Goal: Task Accomplishment & Management: Manage account settings

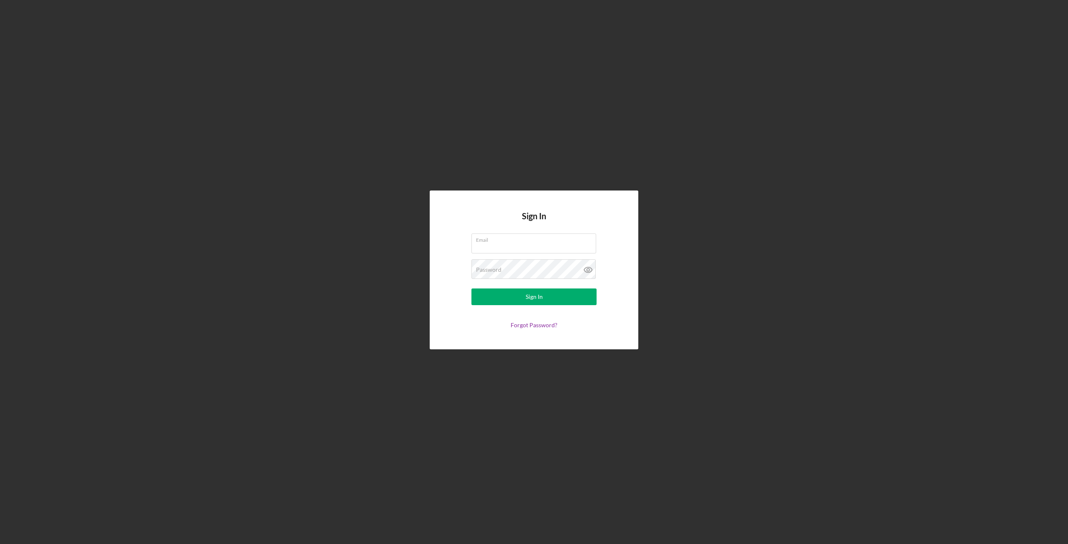
type input "[PERSON_NAME][EMAIL_ADDRESS][PERSON_NAME][DOMAIN_NAME]"
click at [517, 298] on button "Sign In" at bounding box center [533, 297] width 125 height 17
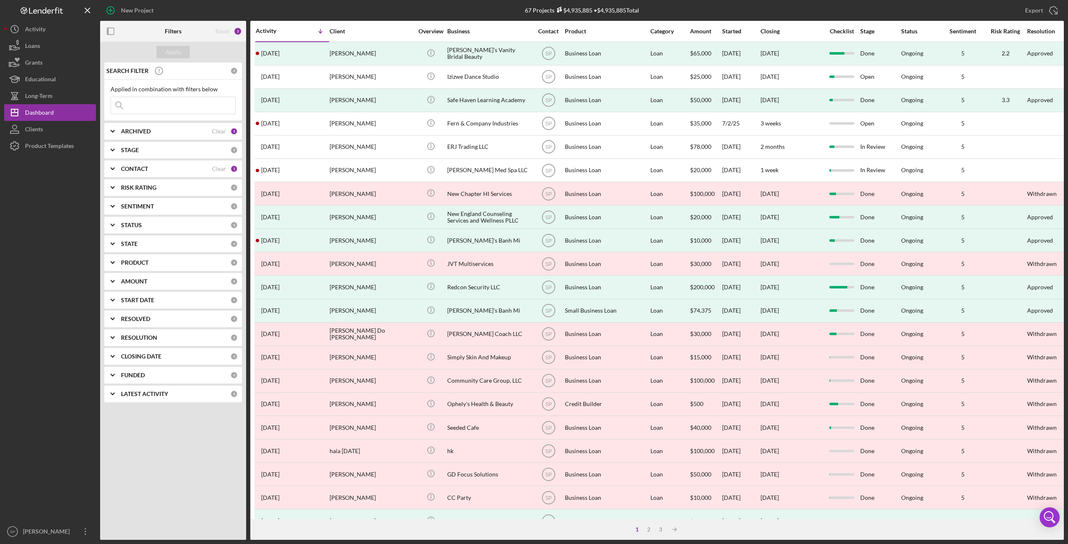
click at [167, 101] on input at bounding box center [173, 105] width 124 height 17
click at [154, 107] on input at bounding box center [173, 105] width 124 height 17
click at [32, 48] on div "Loans" at bounding box center [32, 47] width 15 height 19
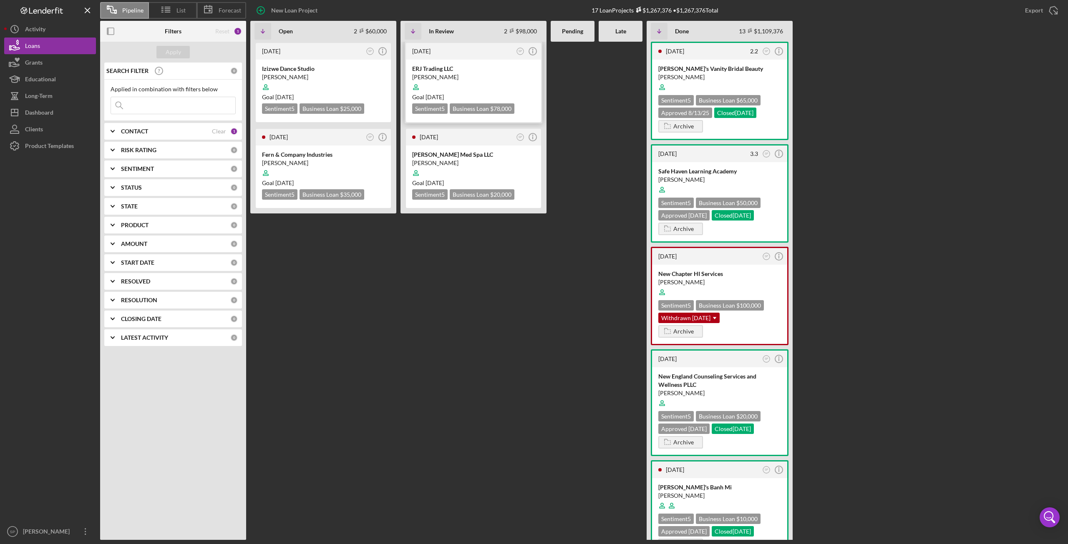
click at [439, 84] on div at bounding box center [473, 87] width 123 height 16
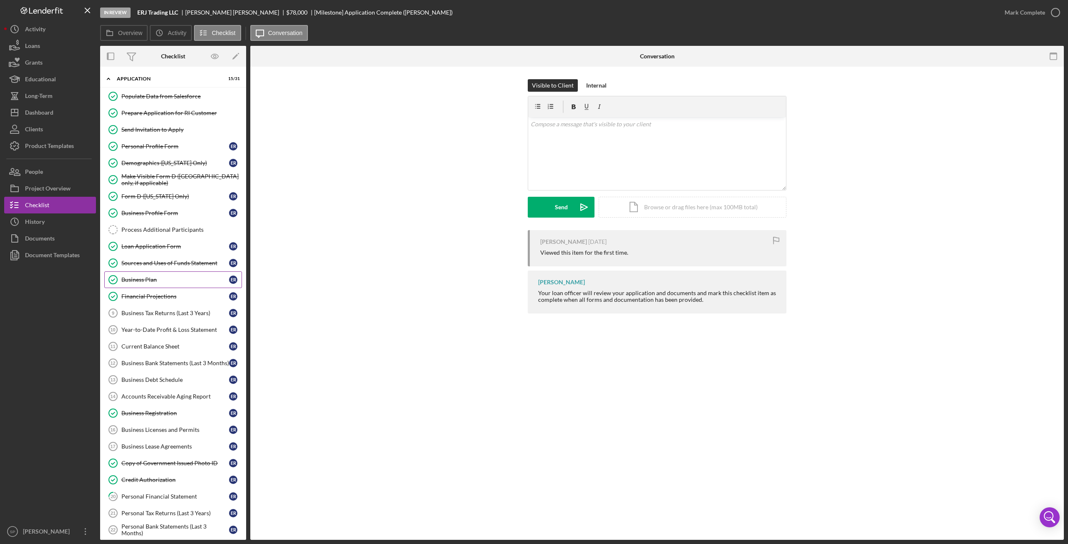
click at [153, 282] on link "Business Plan Business Plan E R" at bounding box center [173, 280] width 138 height 17
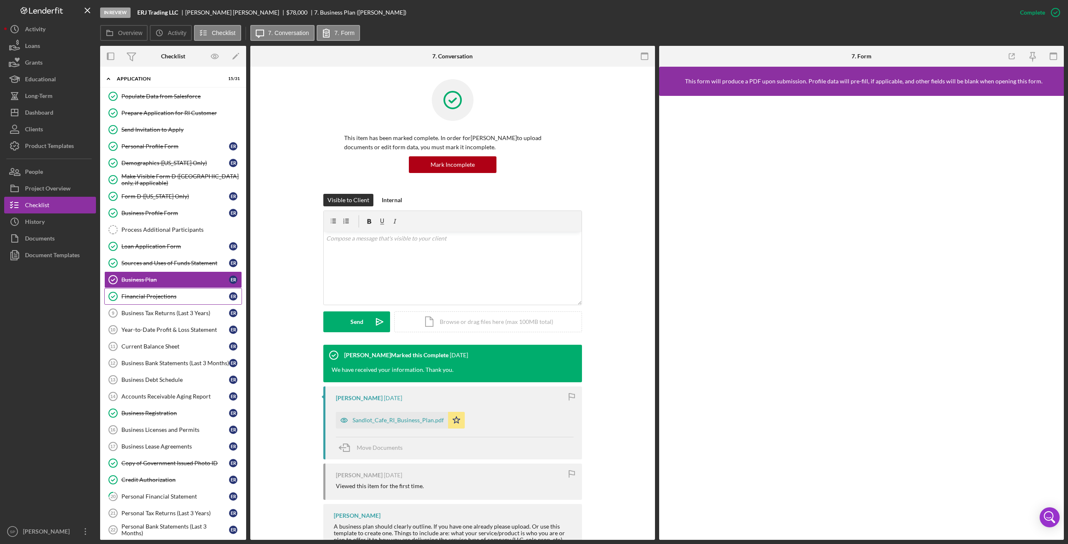
click at [156, 296] on div "Financial Projections" at bounding box center [175, 296] width 108 height 7
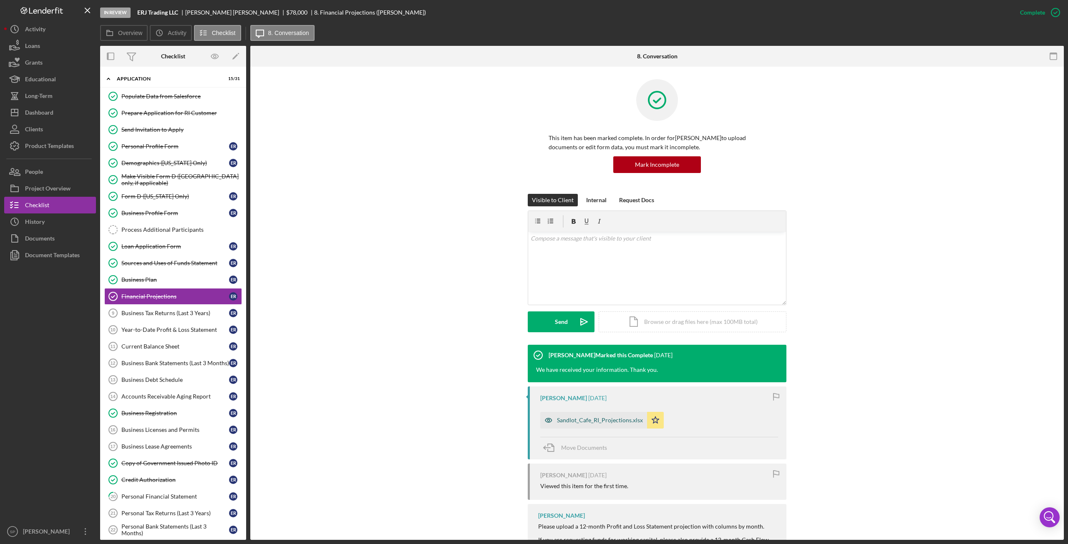
click at [593, 422] on div "Sandlot_Cafe_RI_Projections.xlsx" at bounding box center [600, 420] width 86 height 7
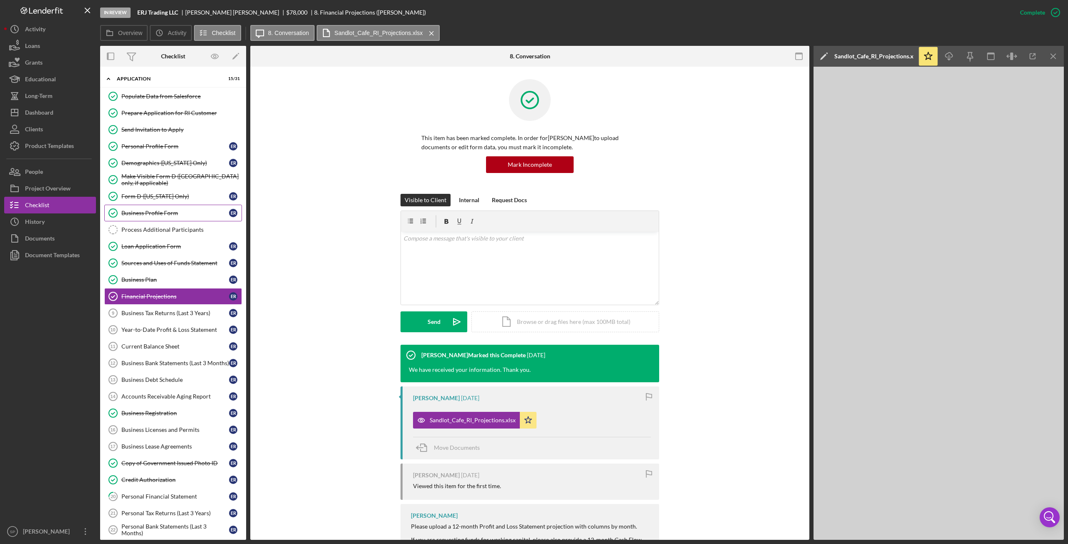
click at [144, 212] on div "Business Profile Form" at bounding box center [175, 213] width 108 height 7
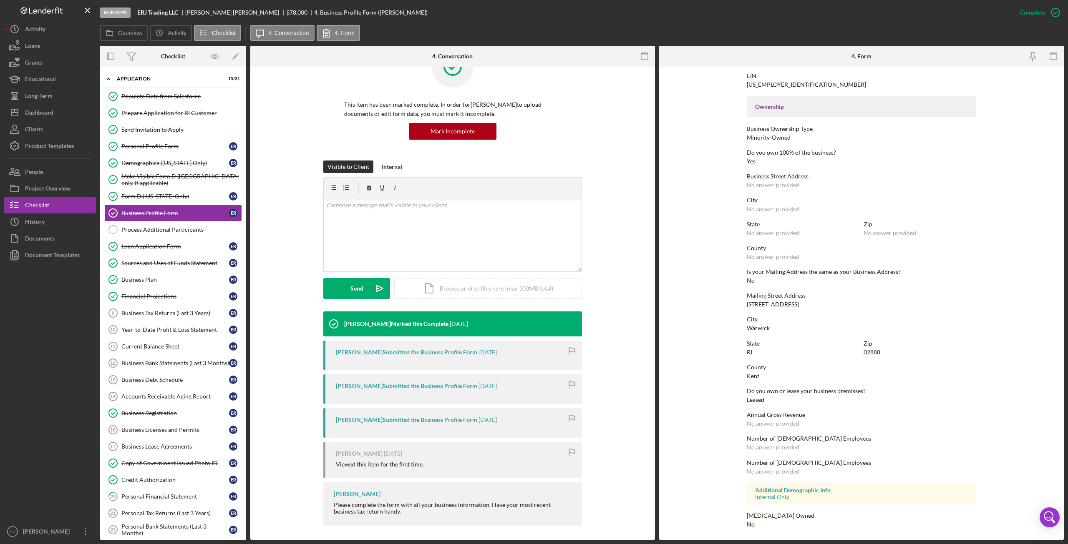
scroll to position [35, 0]
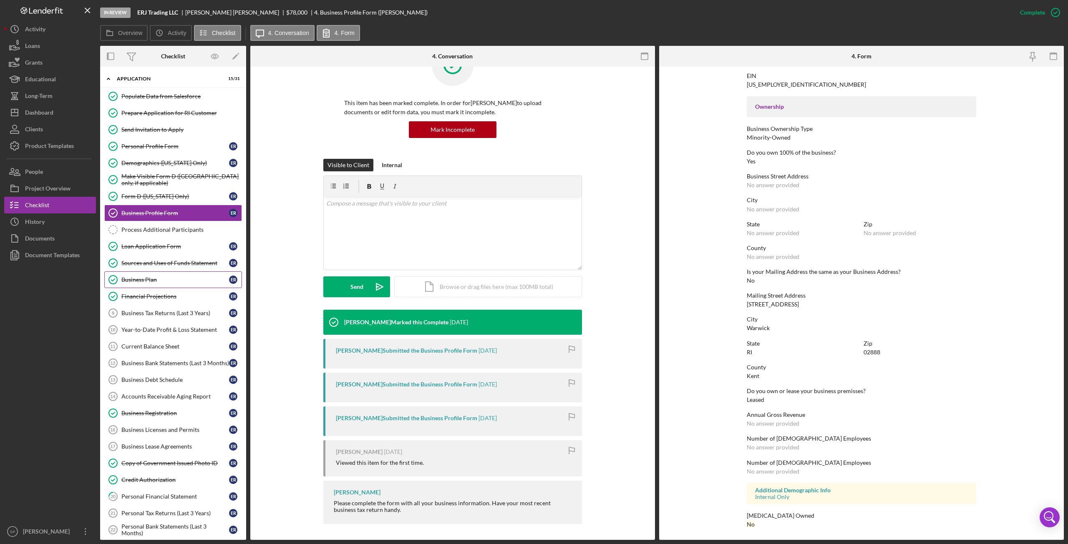
click at [138, 280] on link "Business Plan Business Plan E R" at bounding box center [173, 280] width 138 height 17
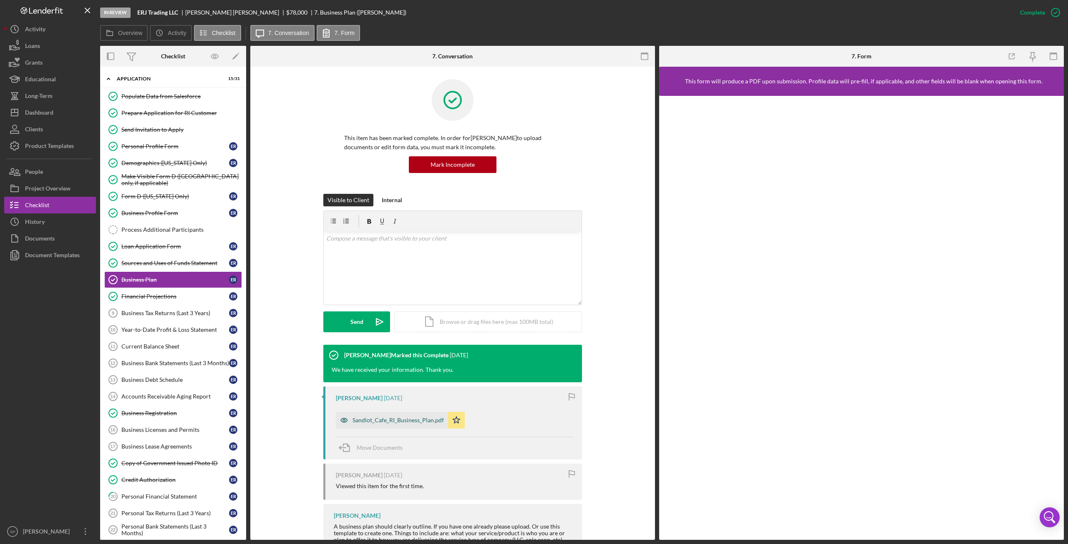
click at [410, 422] on div "Sandlot_Cafe_RI_Business_Plan.pdf" at bounding box center [397, 420] width 91 height 7
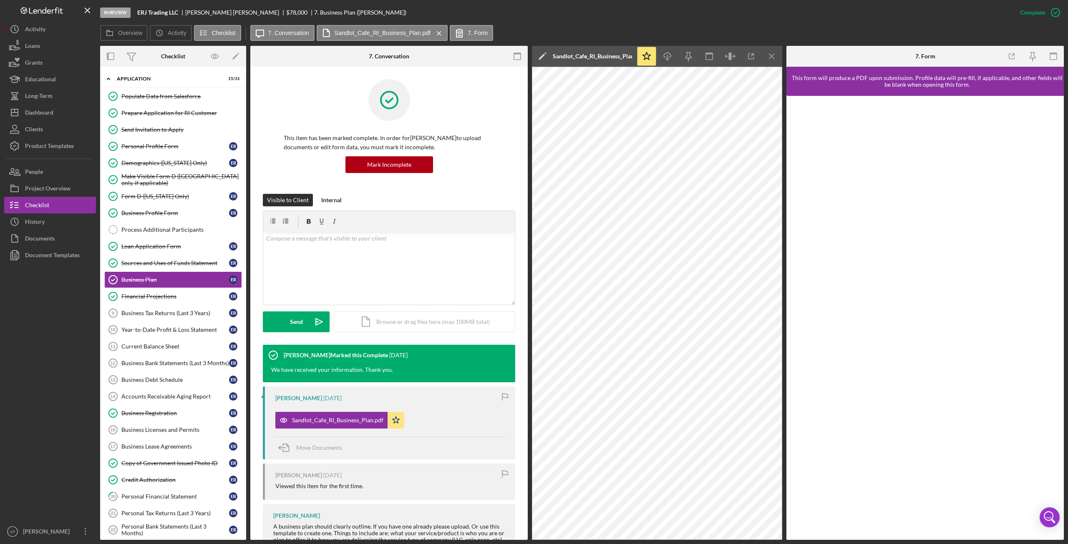
click at [53, 399] on div at bounding box center [50, 394] width 92 height 260
click at [163, 197] on div "Form D ([US_STATE] Only)" at bounding box center [175, 196] width 108 height 7
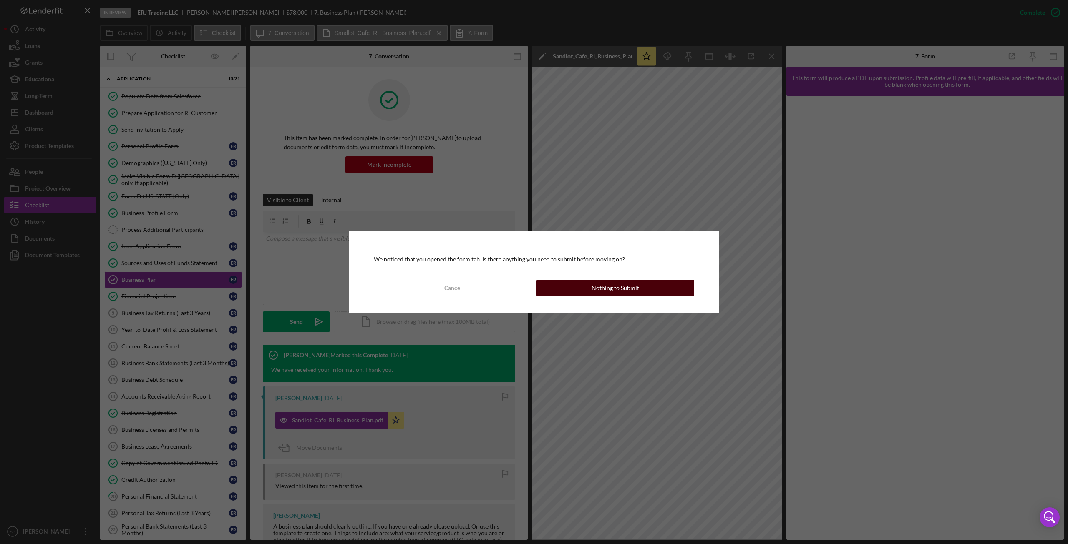
click at [631, 294] on div "Nothing to Submit" at bounding box center [616, 288] width 48 height 17
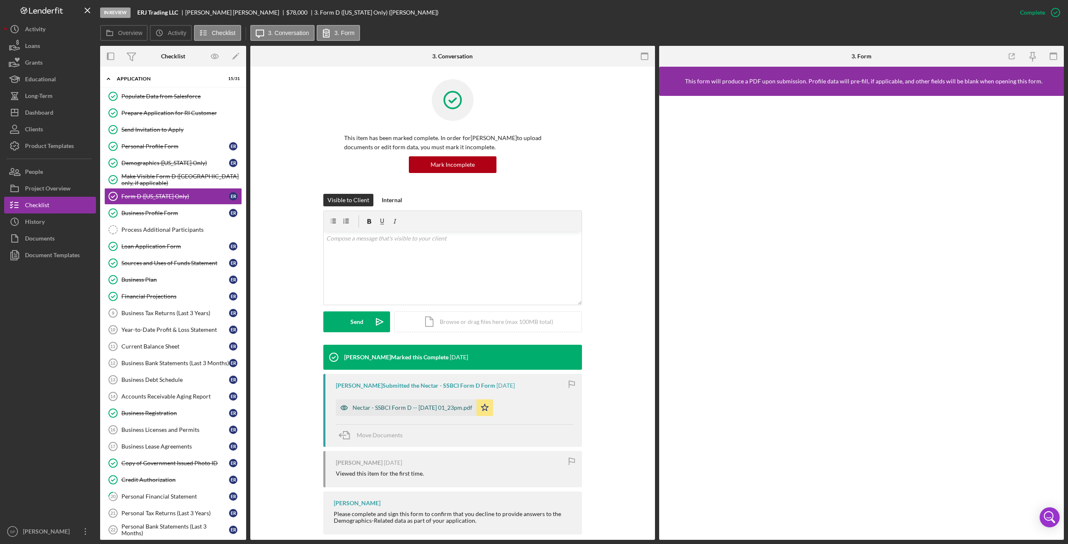
click at [401, 411] on div "Nectar - SSBCI Form D -- [DATE] 01_23pm.pdf" at bounding box center [412, 408] width 120 height 7
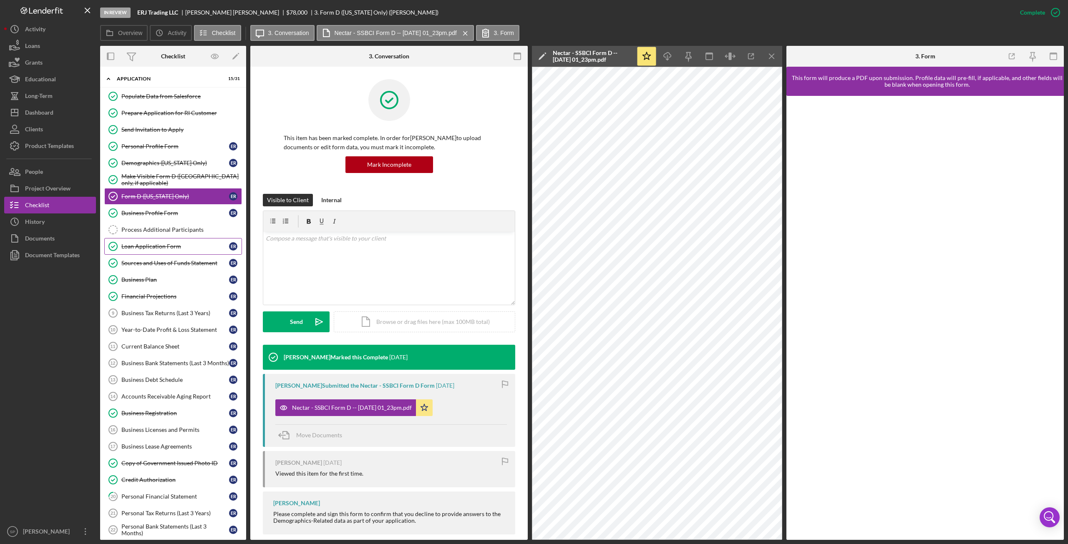
click at [134, 246] on div "Loan Application Form" at bounding box center [175, 246] width 108 height 7
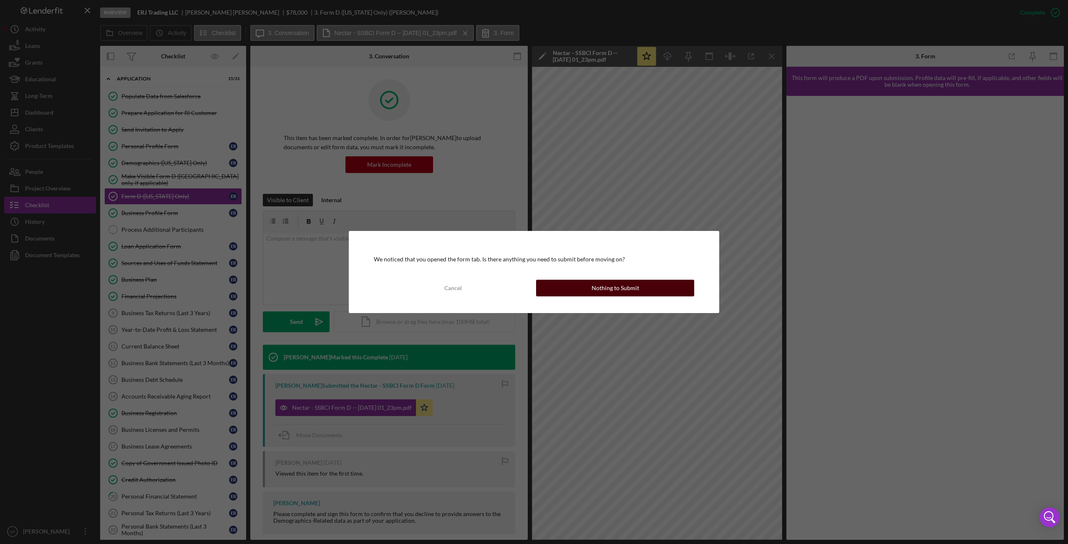
click at [564, 288] on button "Nothing to Submit" at bounding box center [615, 288] width 158 height 17
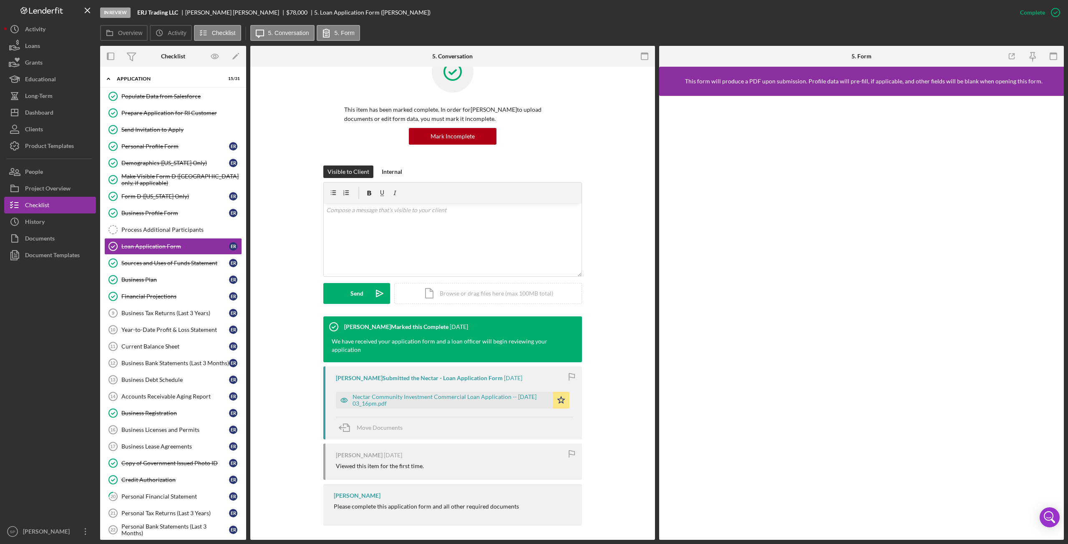
scroll to position [30, 0]
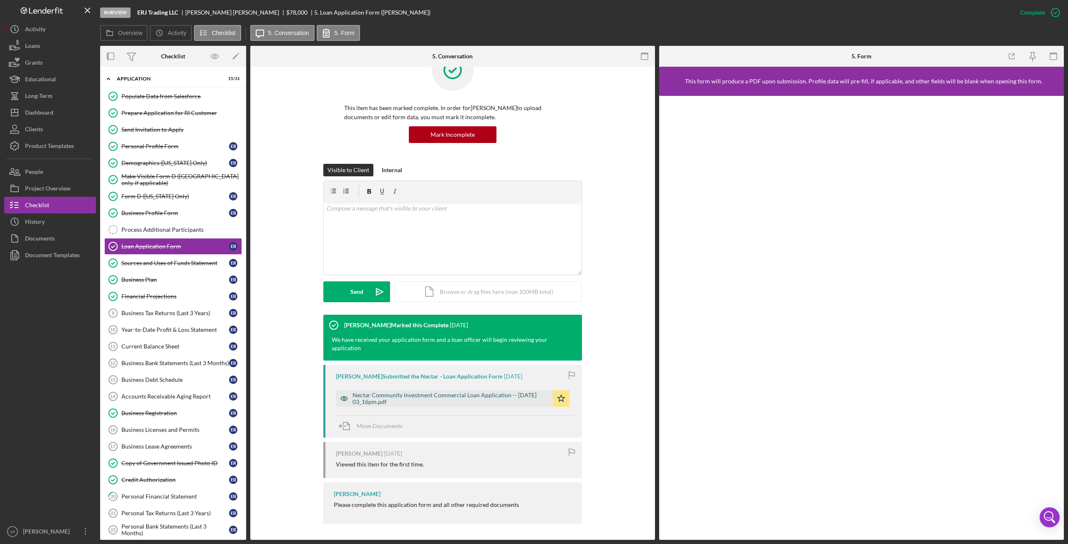
click at [419, 395] on div "Nectar Community Investment Commercial Loan Application -- [DATE] 03_16pm.pdf" at bounding box center [450, 398] width 196 height 13
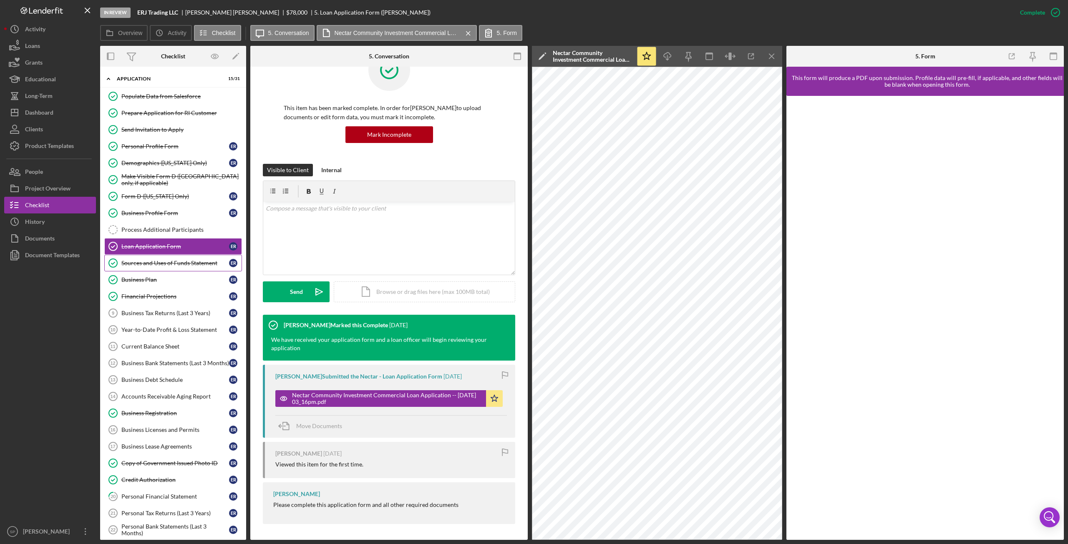
click at [171, 255] on link "Sources and Uses of Funds Statement Sources and Uses of Funds Statement E R" at bounding box center [173, 263] width 138 height 17
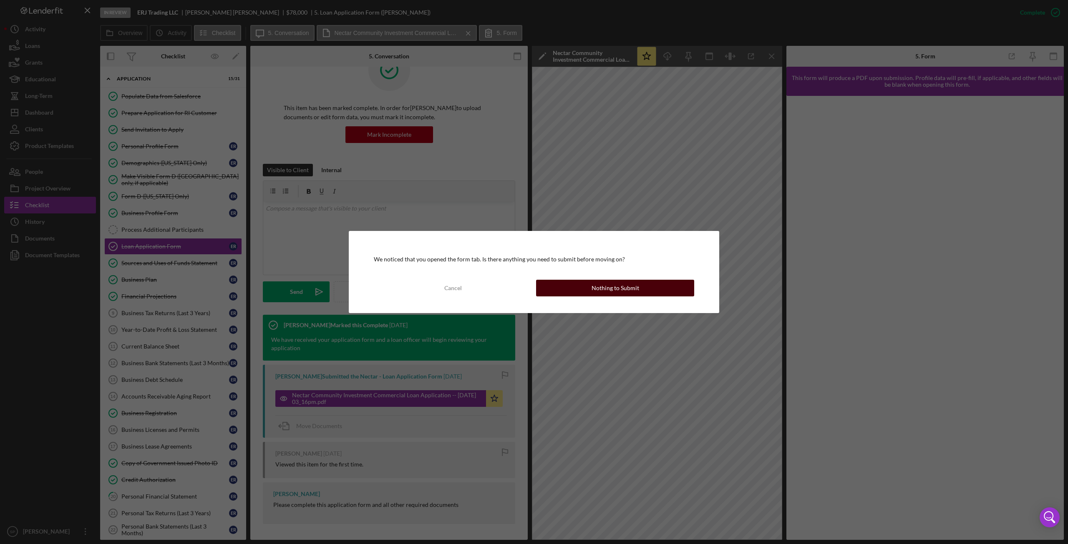
click at [614, 286] on div "Nothing to Submit" at bounding box center [616, 288] width 48 height 17
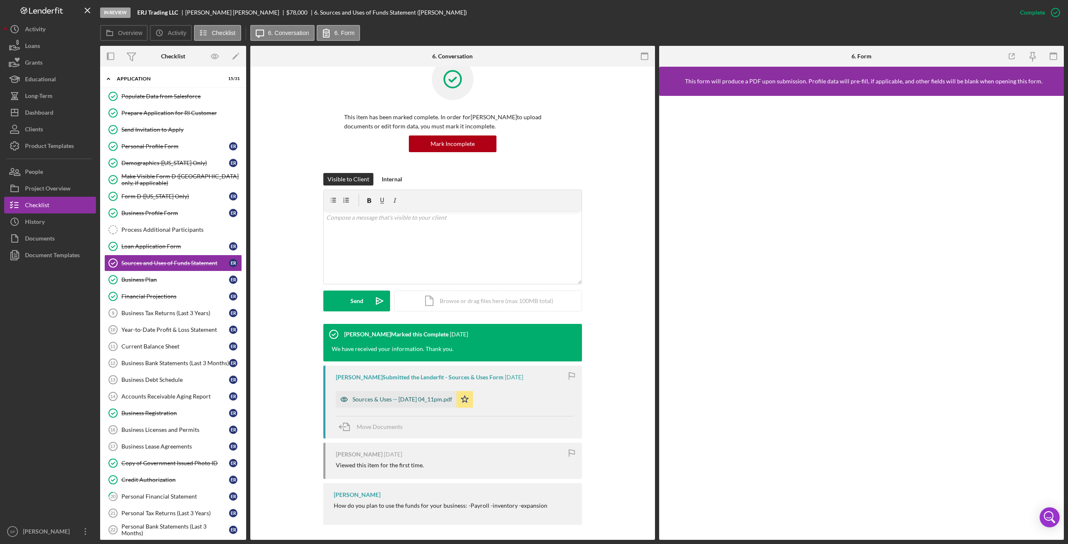
scroll to position [22, 0]
click at [419, 399] on div "Sources & Uses -- [DATE] 04_11pm.pdf" at bounding box center [402, 398] width 100 height 7
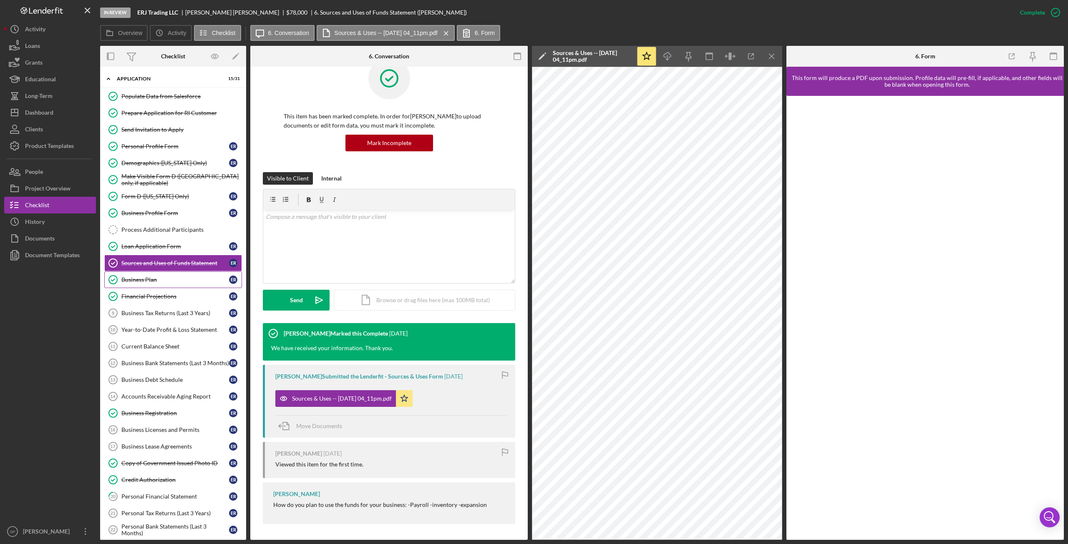
click at [137, 278] on div "Business Plan" at bounding box center [175, 280] width 108 height 7
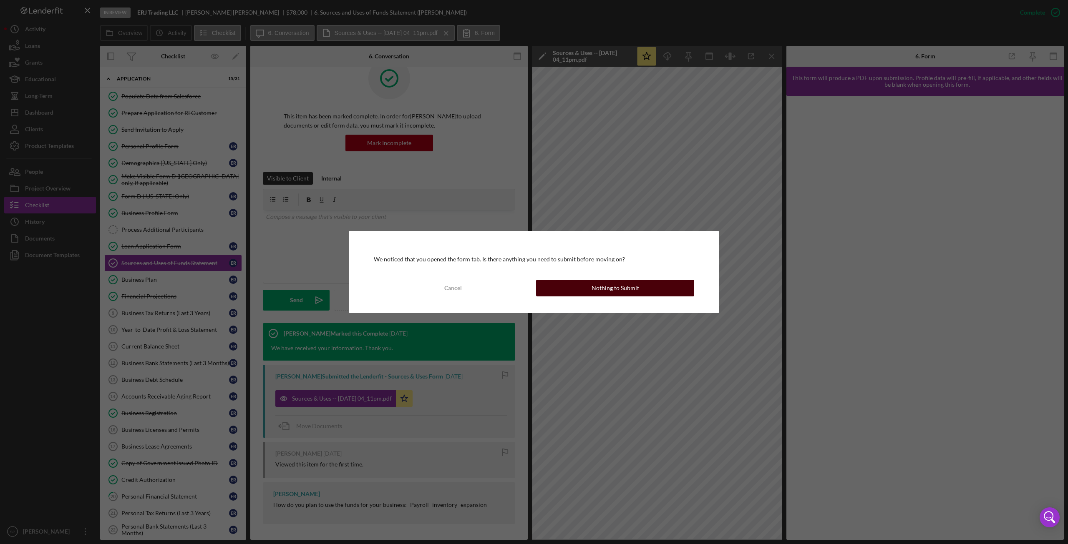
click at [565, 290] on button "Nothing to Submit" at bounding box center [615, 288] width 158 height 17
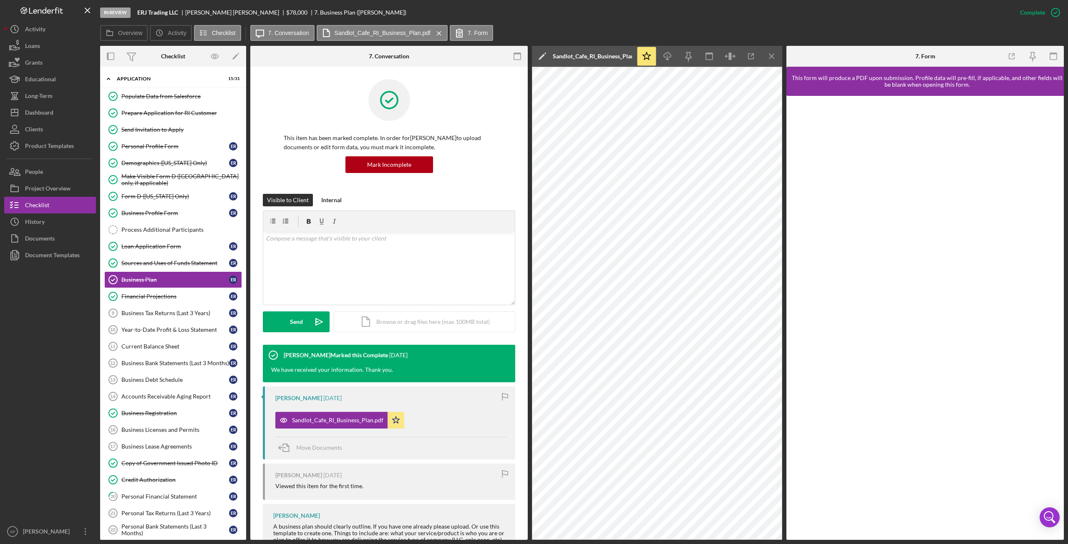
click at [41, 343] on div at bounding box center [50, 394] width 92 height 260
click at [377, 279] on div "v Color teal Color pink Remove color Add row above Add row below Add column bef…" at bounding box center [389, 268] width 252 height 73
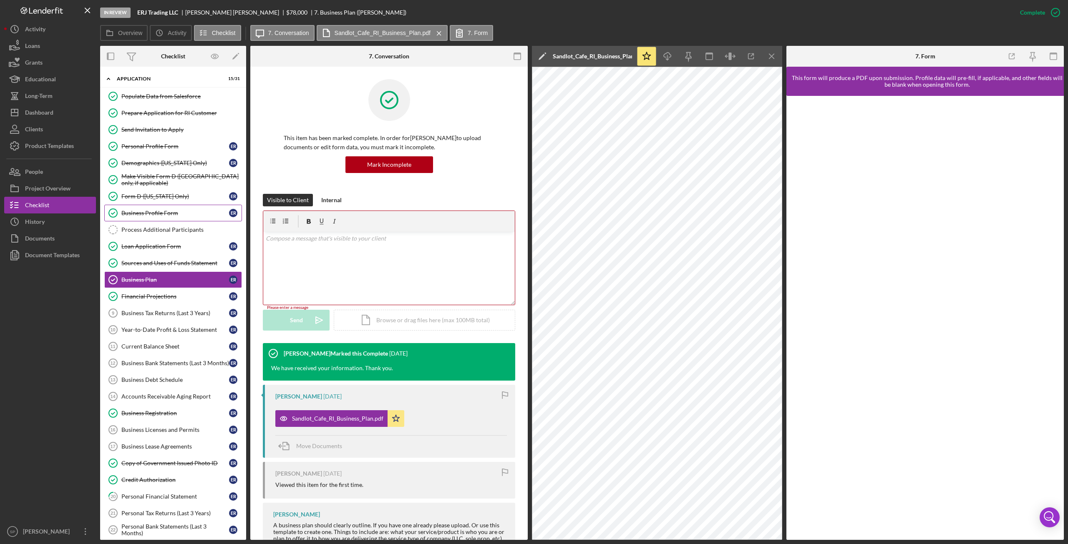
click at [162, 213] on div "Business Profile Form" at bounding box center [175, 213] width 108 height 7
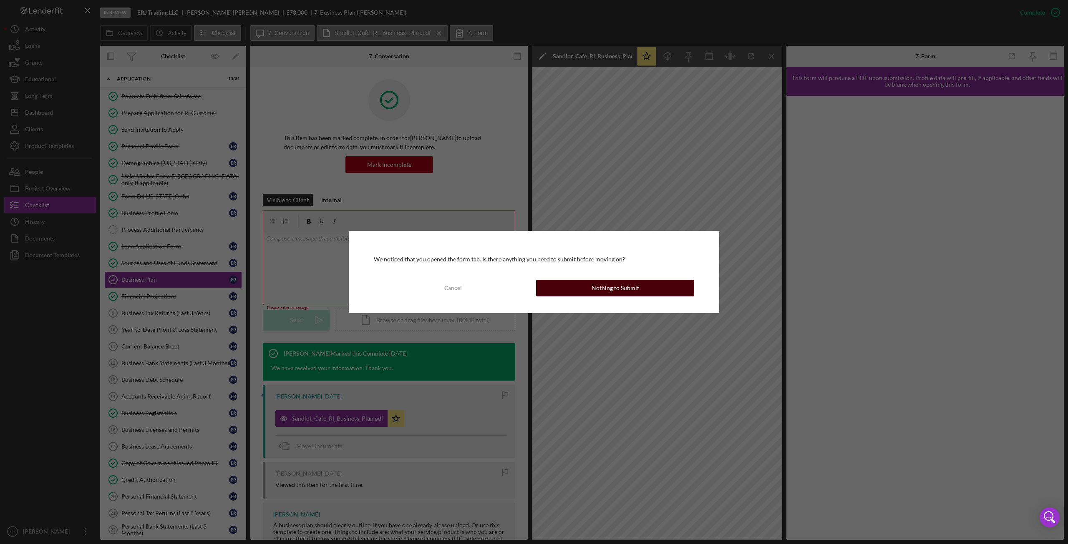
click at [616, 291] on div "Nothing to Submit" at bounding box center [616, 288] width 48 height 17
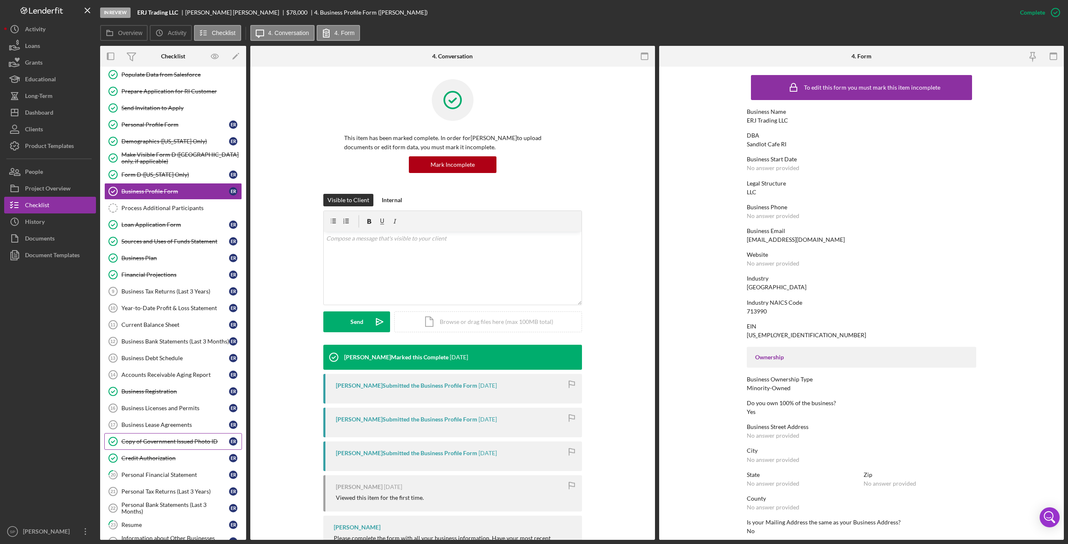
scroll to position [83, 0]
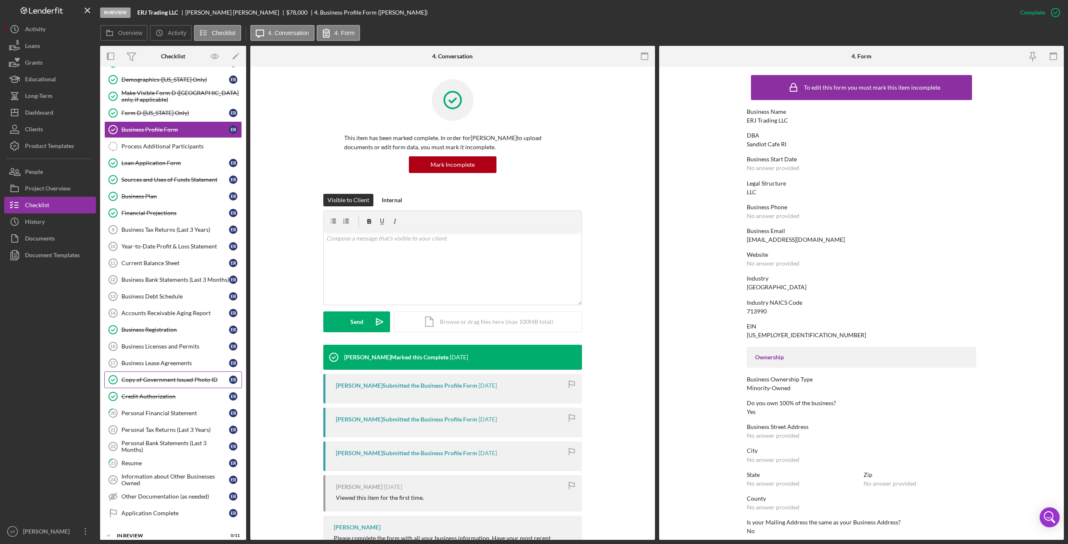
click at [157, 372] on link "Copy of Government Issued Photo ID Copy of Government Issued Photo ID E R" at bounding box center [173, 380] width 138 height 17
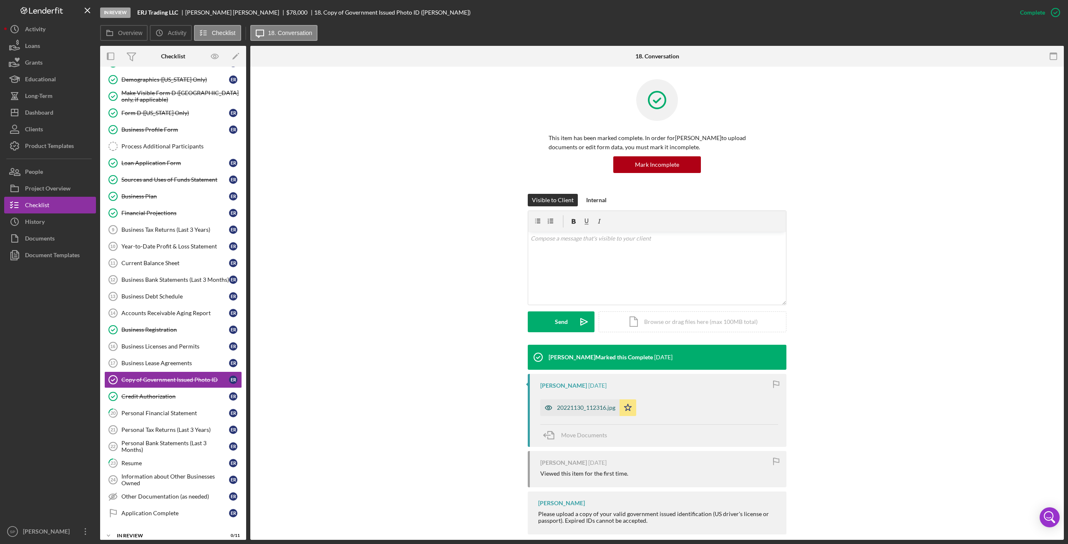
click at [568, 406] on div "20221130_112316.jpg" at bounding box center [586, 408] width 58 height 7
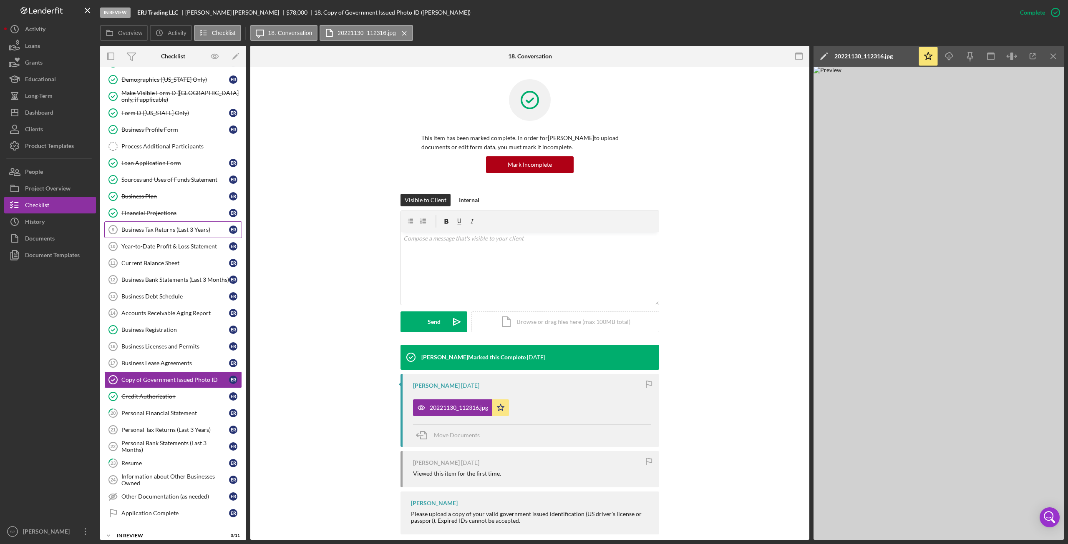
click at [125, 227] on div "Business Tax Returns (Last 3 Years)" at bounding box center [175, 230] width 108 height 7
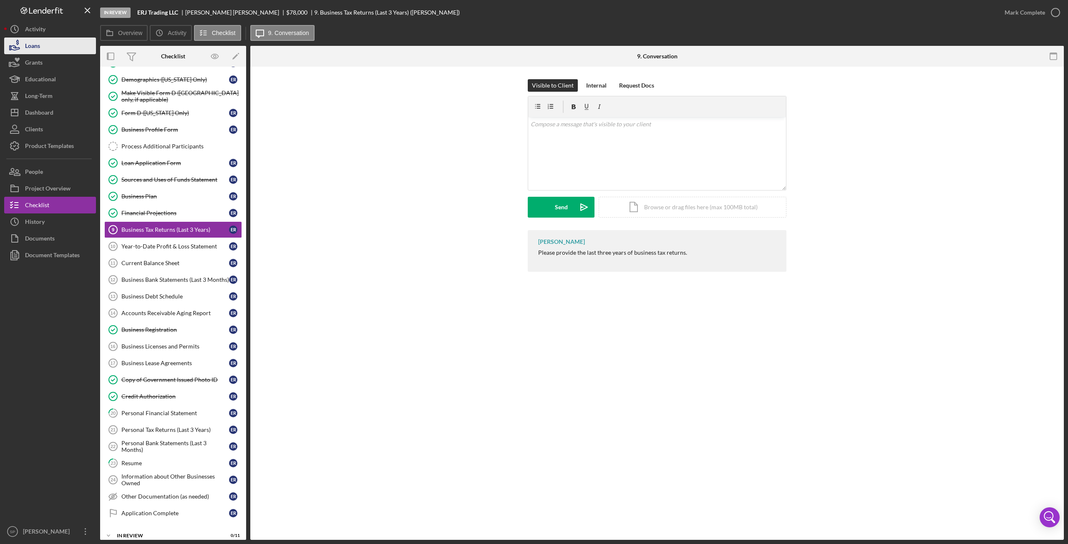
click at [43, 42] on button "Loans" at bounding box center [50, 46] width 92 height 17
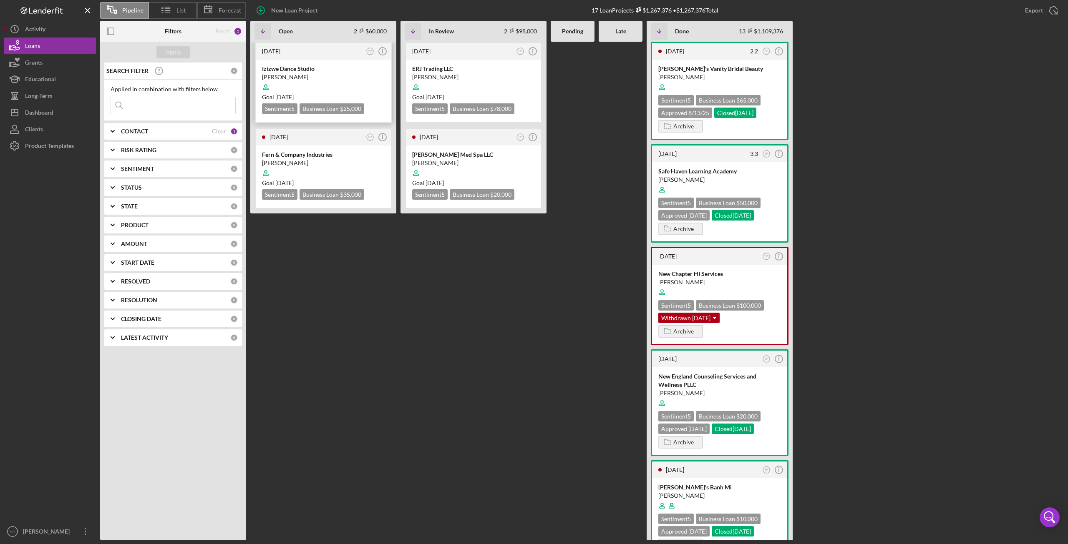
click at [332, 94] on div "Goal [DATE]" at bounding box center [323, 97] width 123 height 8
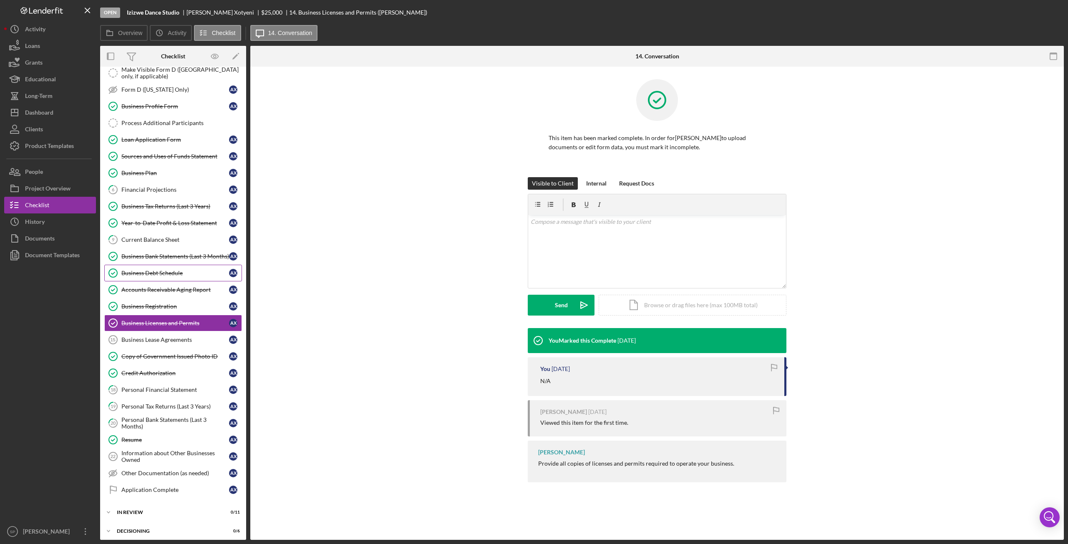
scroll to position [120, 0]
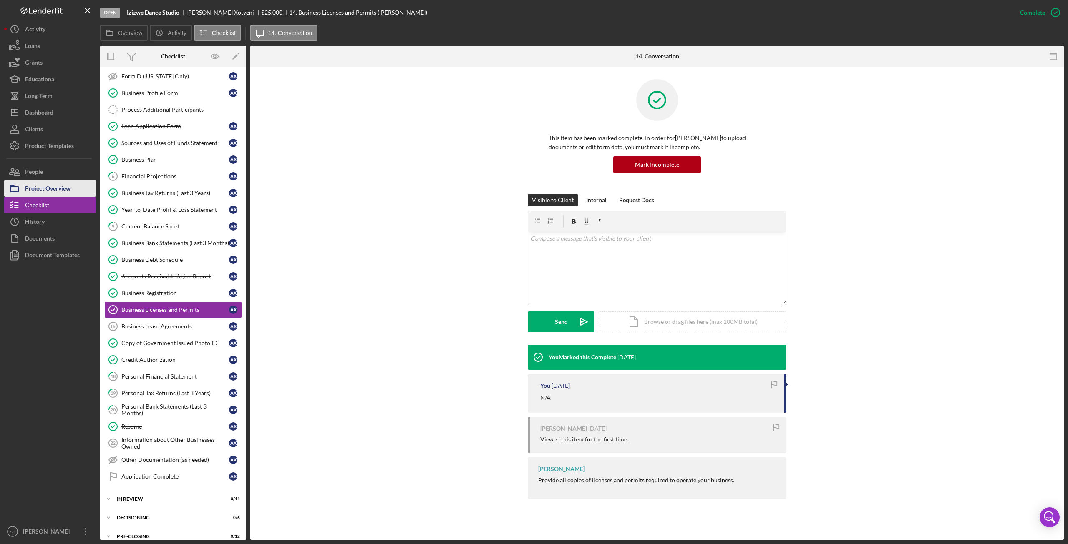
click at [40, 187] on div "Project Overview" at bounding box center [47, 189] width 45 height 19
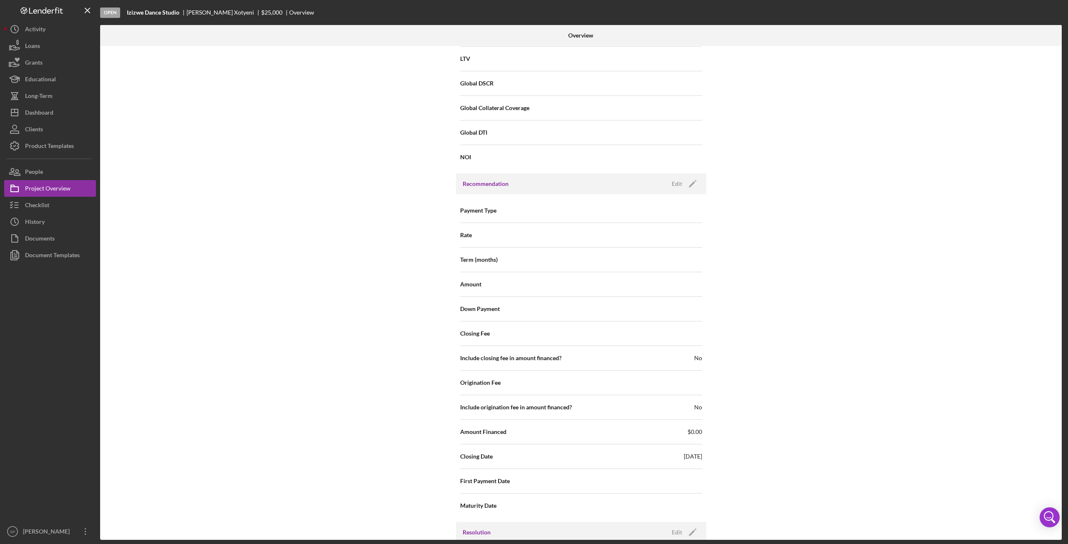
scroll to position [645, 0]
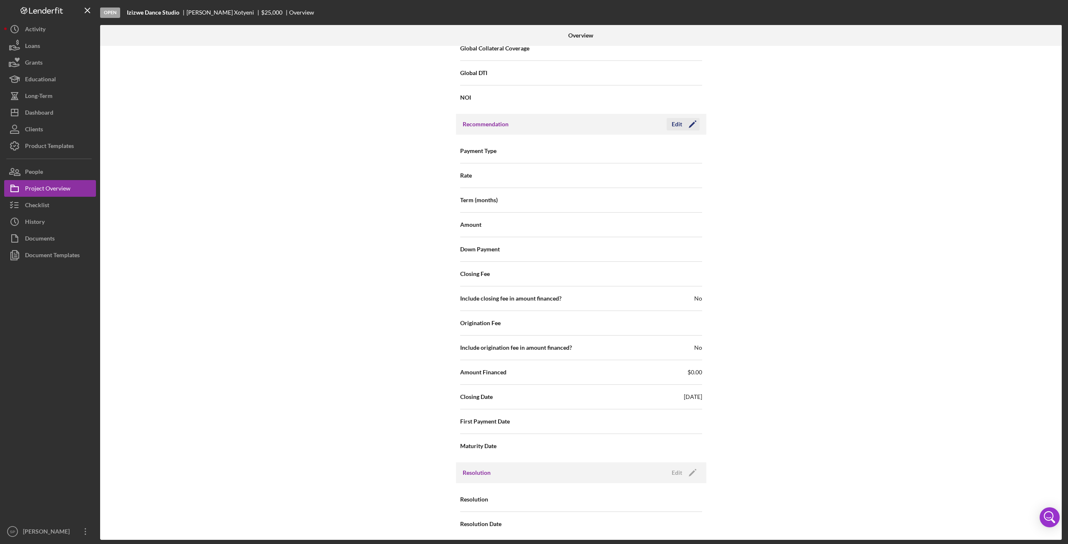
click at [690, 122] on polygon "button" at bounding box center [692, 125] width 6 height 6
click at [692, 396] on line at bounding box center [694, 396] width 8 height 0
type input "[DATE]"
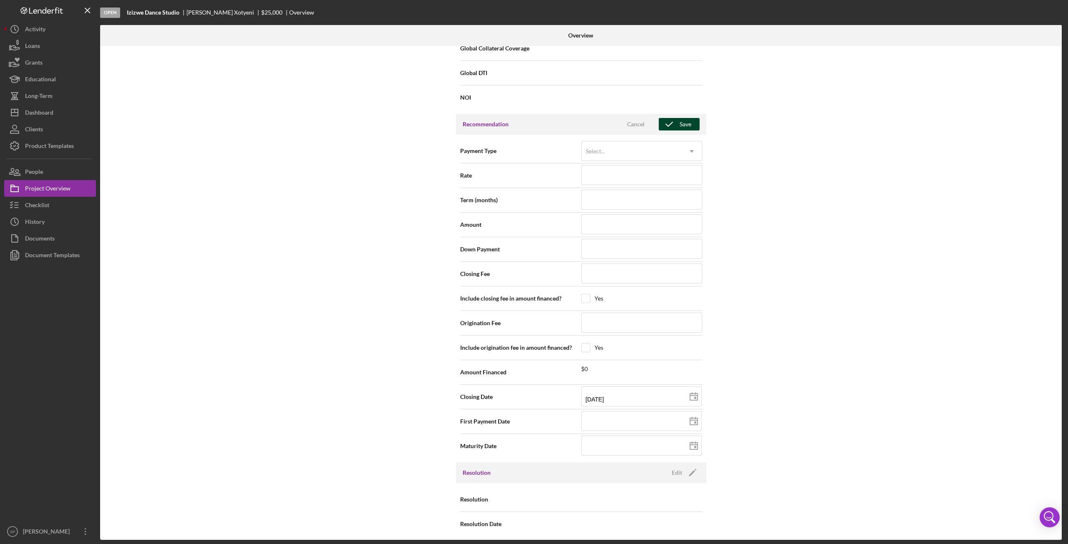
click at [684, 119] on div "Save" at bounding box center [686, 124] width 12 height 13
click at [290, 279] on div "Internal Workflow Stage Open Icon/Dropdown Arrow Archive (can unarchive later i…" at bounding box center [581, 293] width 962 height 494
